Goal: Task Accomplishment & Management: Manage account settings

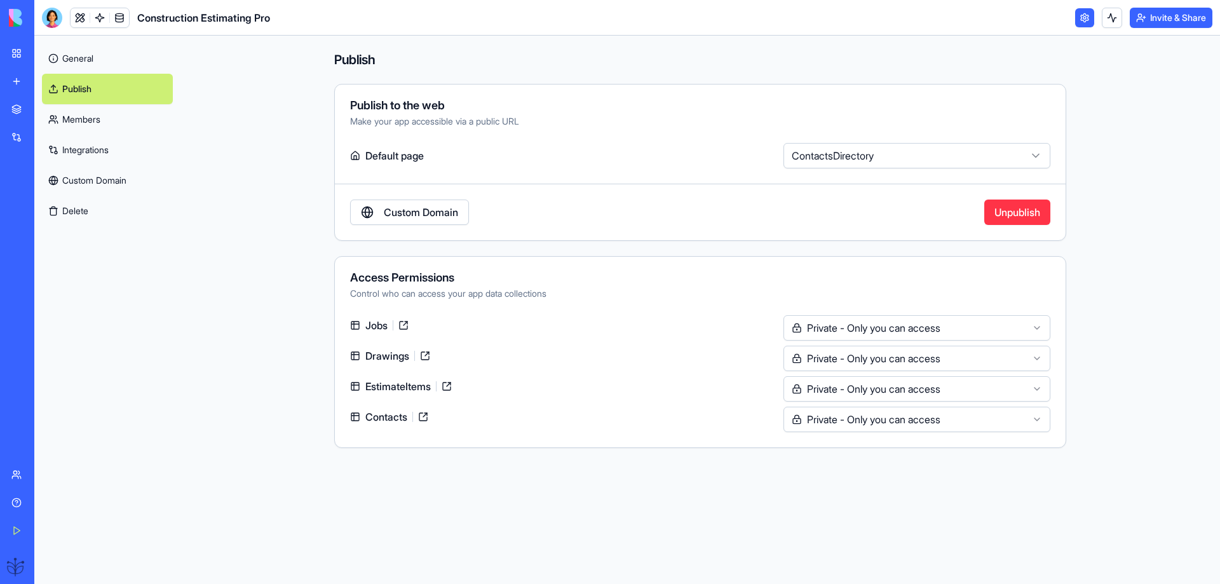
select select "**********"
click at [53, 19] on div at bounding box center [52, 18] width 20 height 20
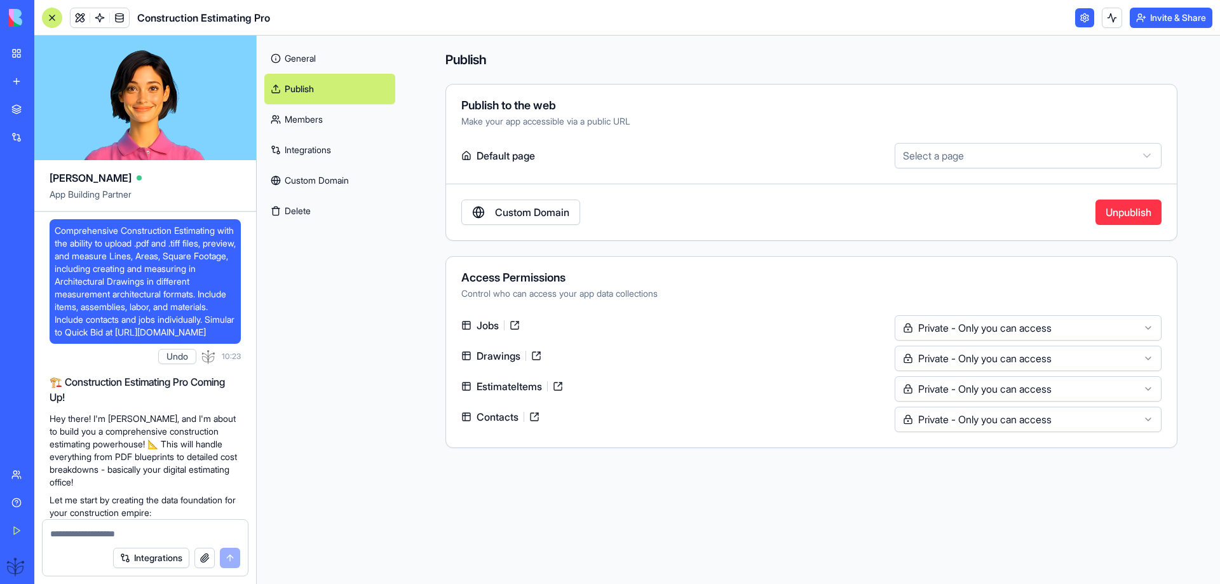
scroll to position [11190, 0]
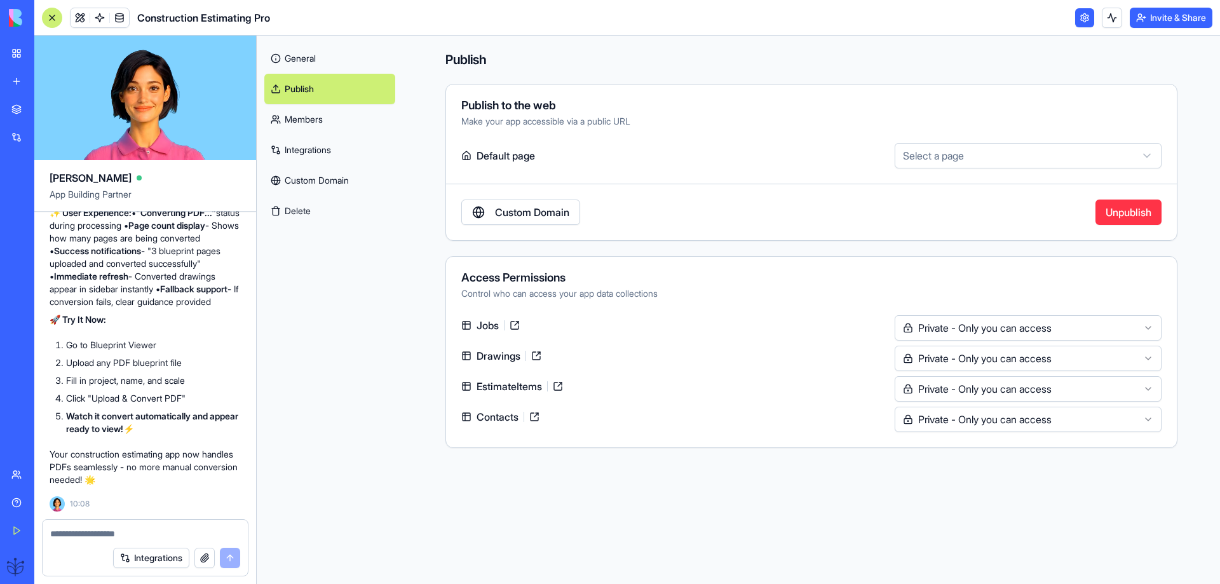
click at [289, 55] on link "General" at bounding box center [329, 58] width 131 height 31
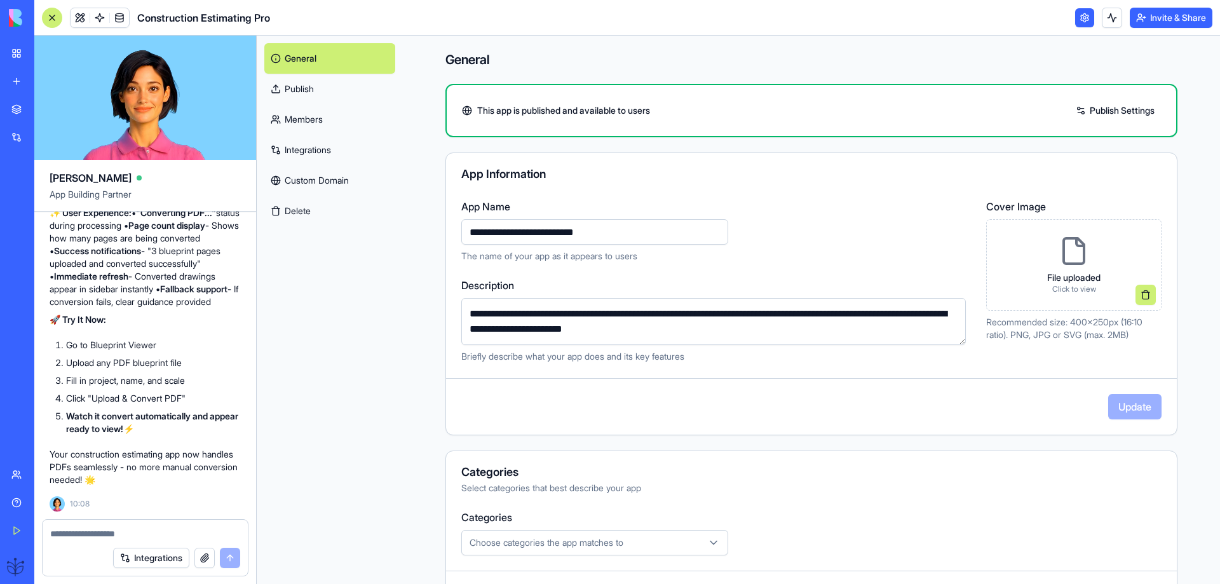
scroll to position [11190, 0]
click at [1085, 20] on link at bounding box center [1084, 17] width 19 height 19
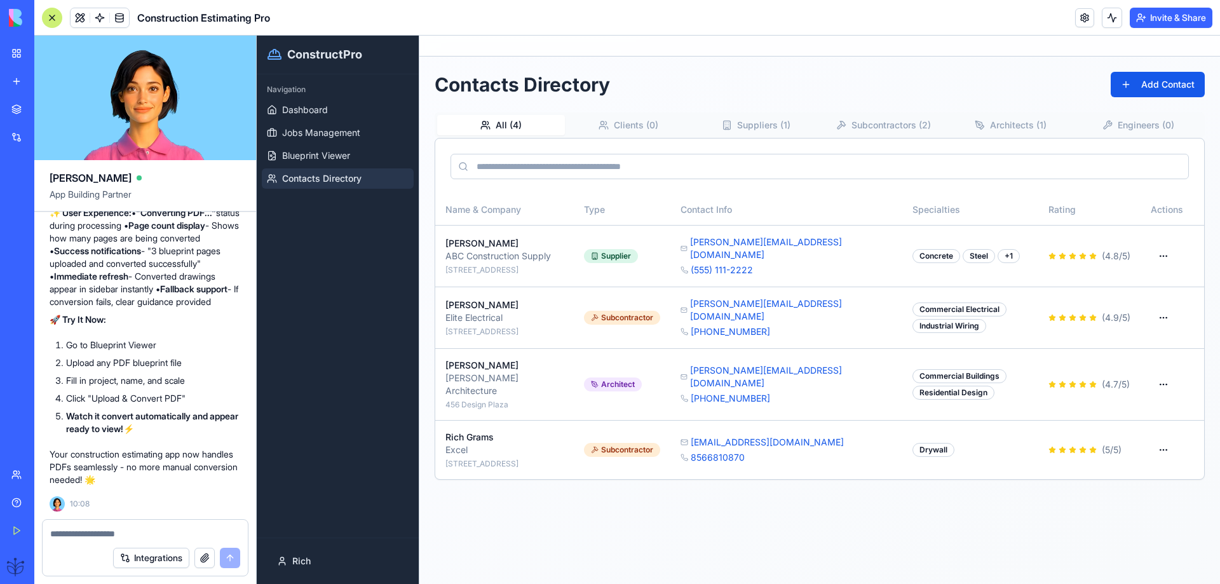
click at [501, 122] on button "All ( 4 )" at bounding box center [501, 125] width 128 height 20
click at [308, 109] on span "Dashboard" at bounding box center [305, 110] width 46 height 13
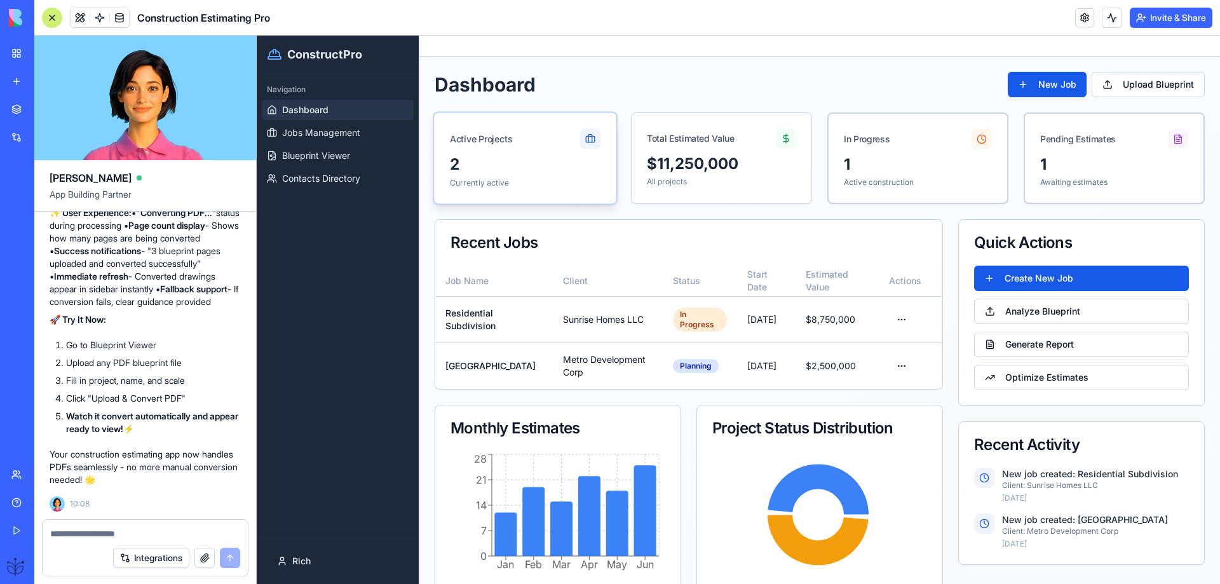
click at [536, 167] on div "2" at bounding box center [525, 164] width 151 height 21
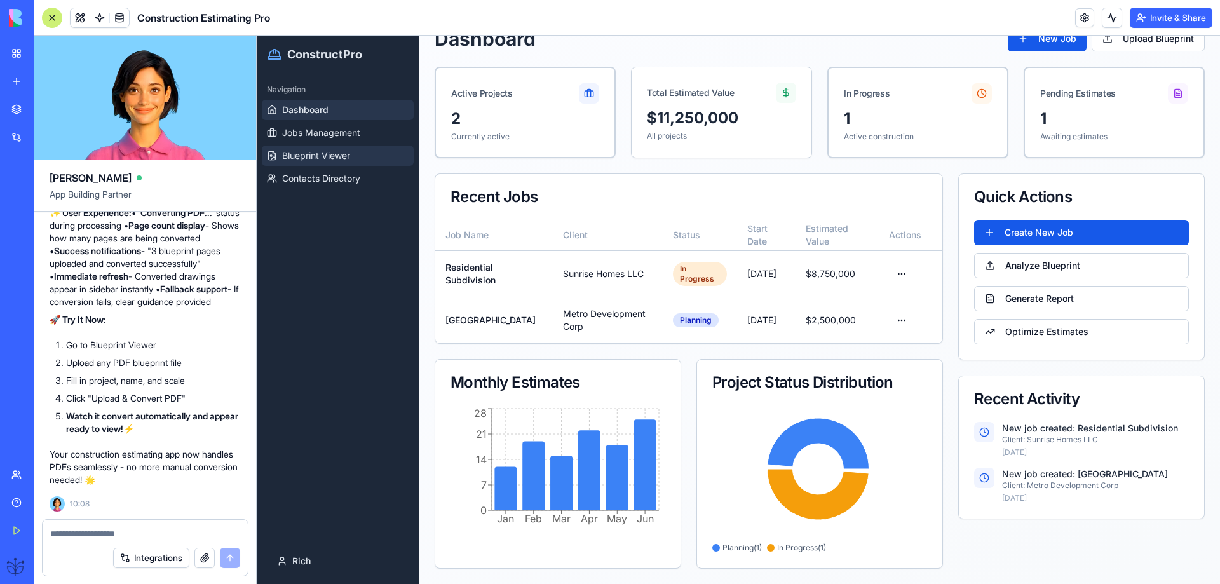
click at [315, 154] on span "Blueprint Viewer" at bounding box center [316, 155] width 68 height 13
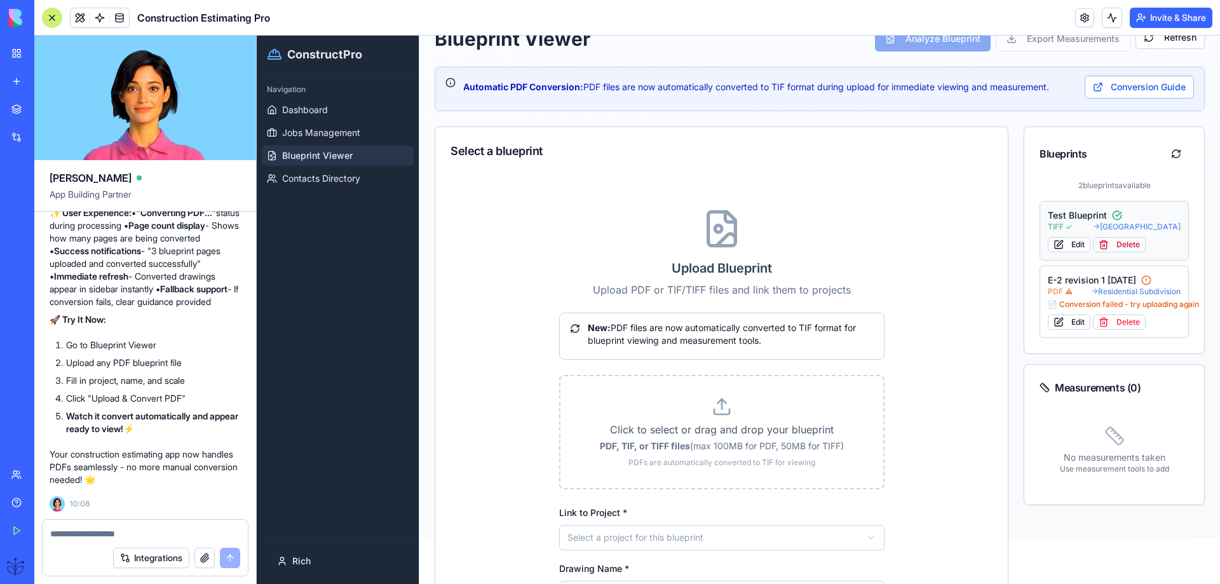
click at [1127, 247] on button "Delete" at bounding box center [1119, 244] width 53 height 15
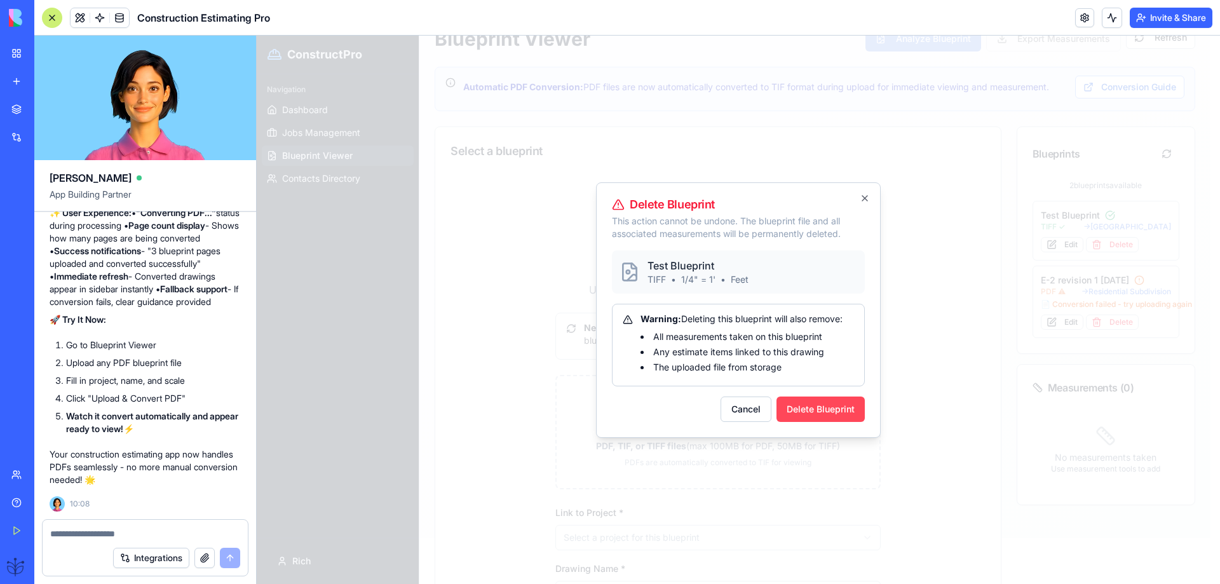
click at [834, 408] on button "Delete Blueprint" at bounding box center [821, 409] width 88 height 25
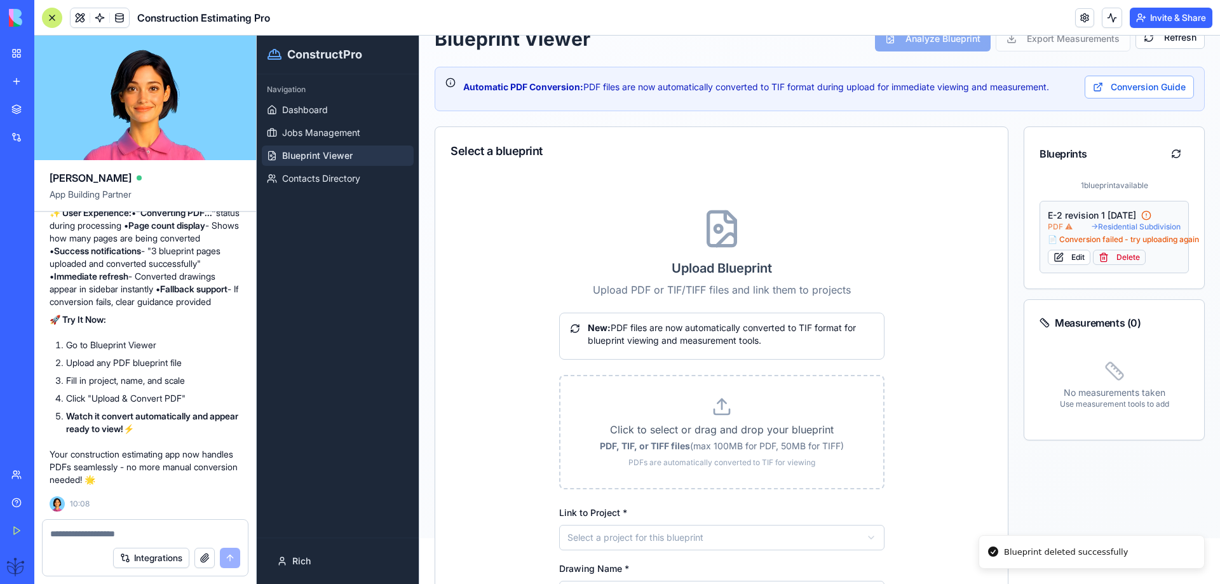
drag, startPoint x: 1126, startPoint y: 251, endPoint x: 1121, endPoint y: 257, distance: 7.8
click at [1121, 257] on button "Delete" at bounding box center [1119, 257] width 53 height 15
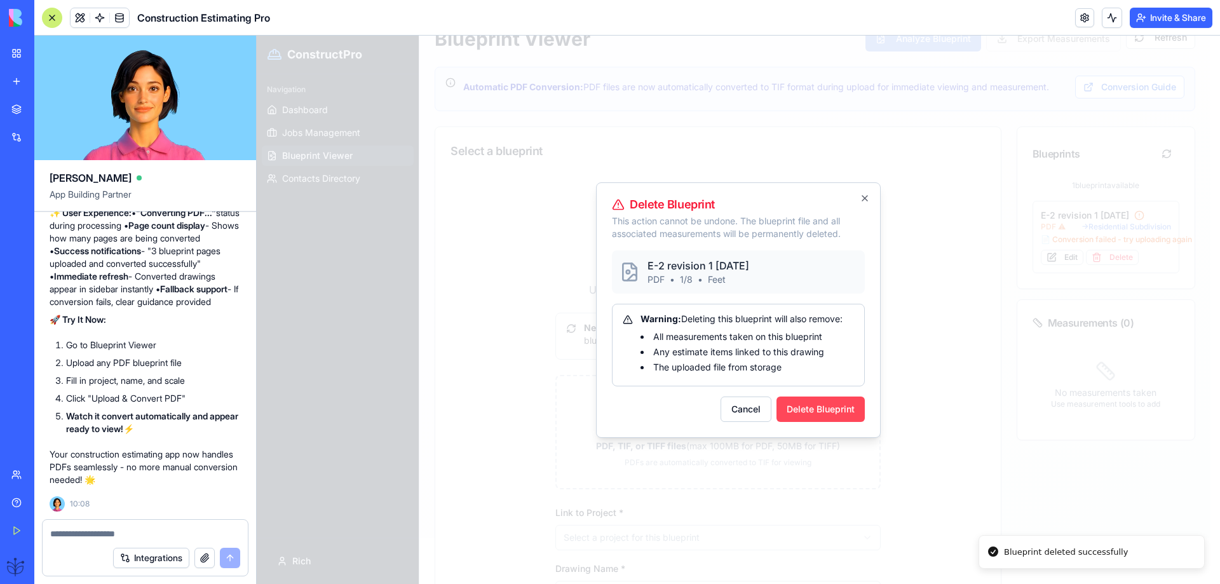
click at [791, 421] on button "Delete Blueprint" at bounding box center [821, 409] width 88 height 25
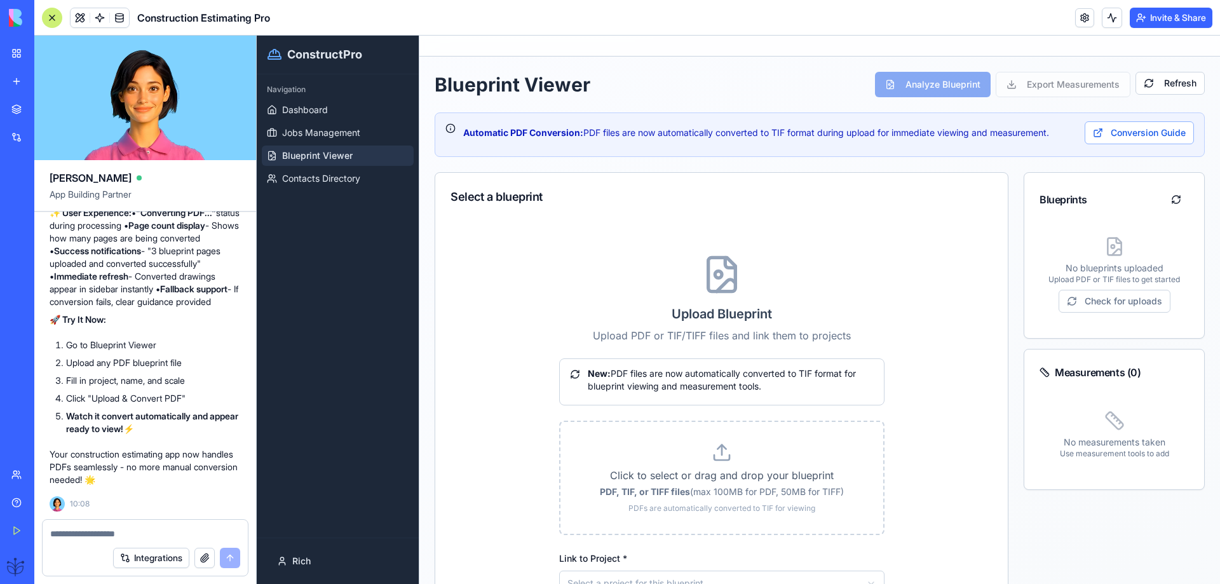
click at [53, 17] on div at bounding box center [52, 18] width 20 height 20
